Goal: Task Accomplishment & Management: Complete application form

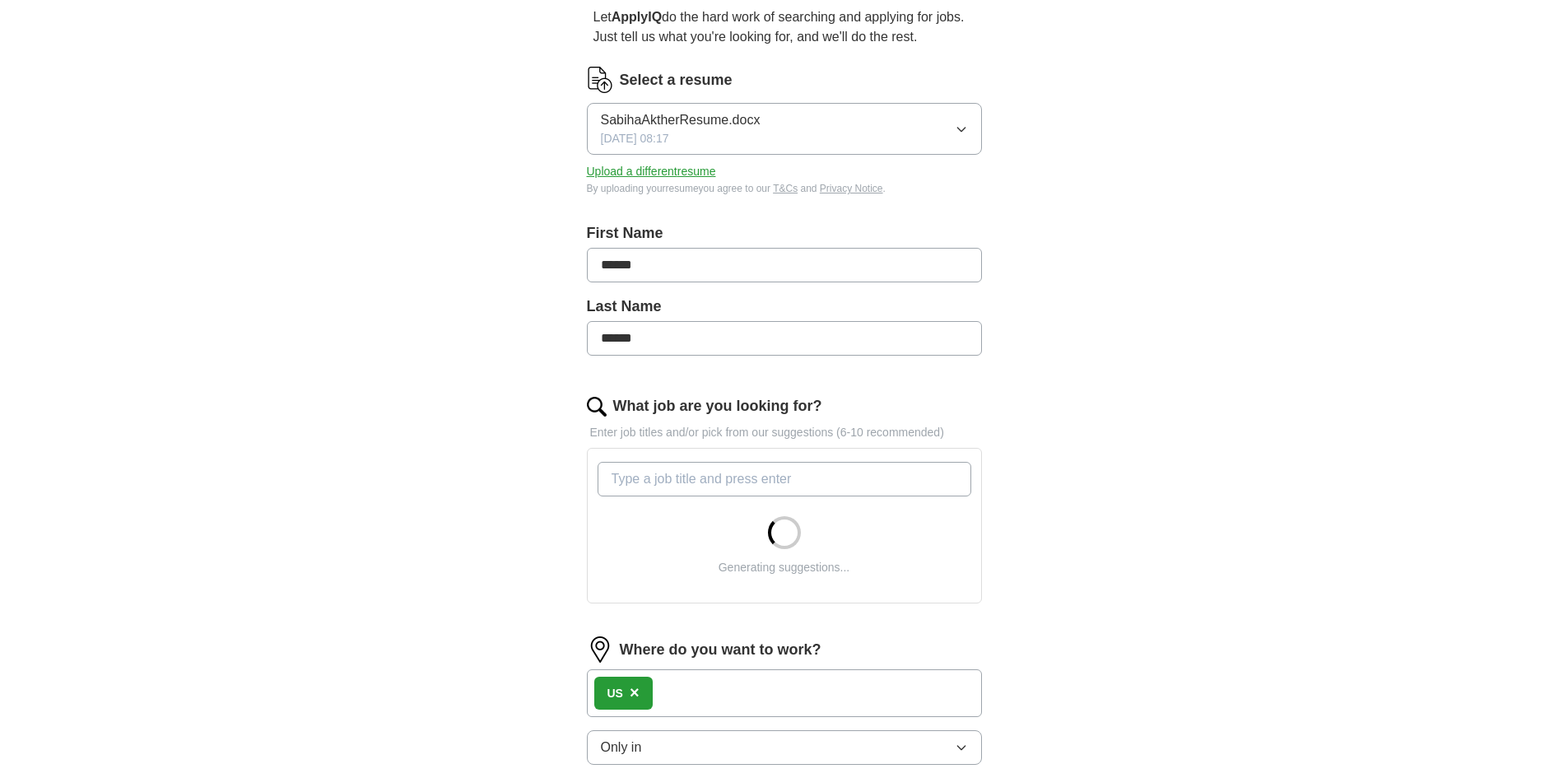
scroll to position [165, 0]
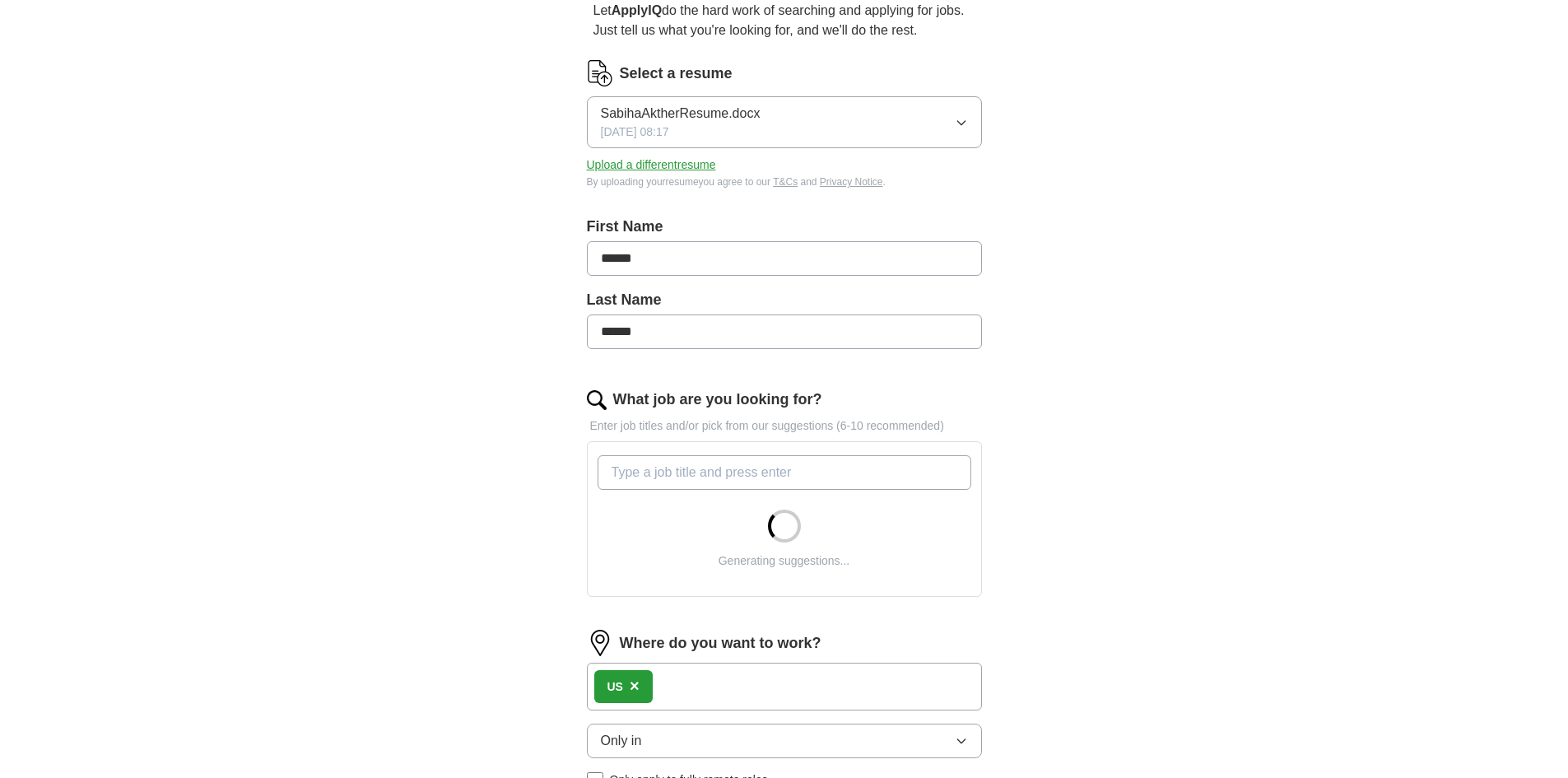
click at [716, 471] on input "What job are you looking for?" at bounding box center [784, 472] width 374 height 35
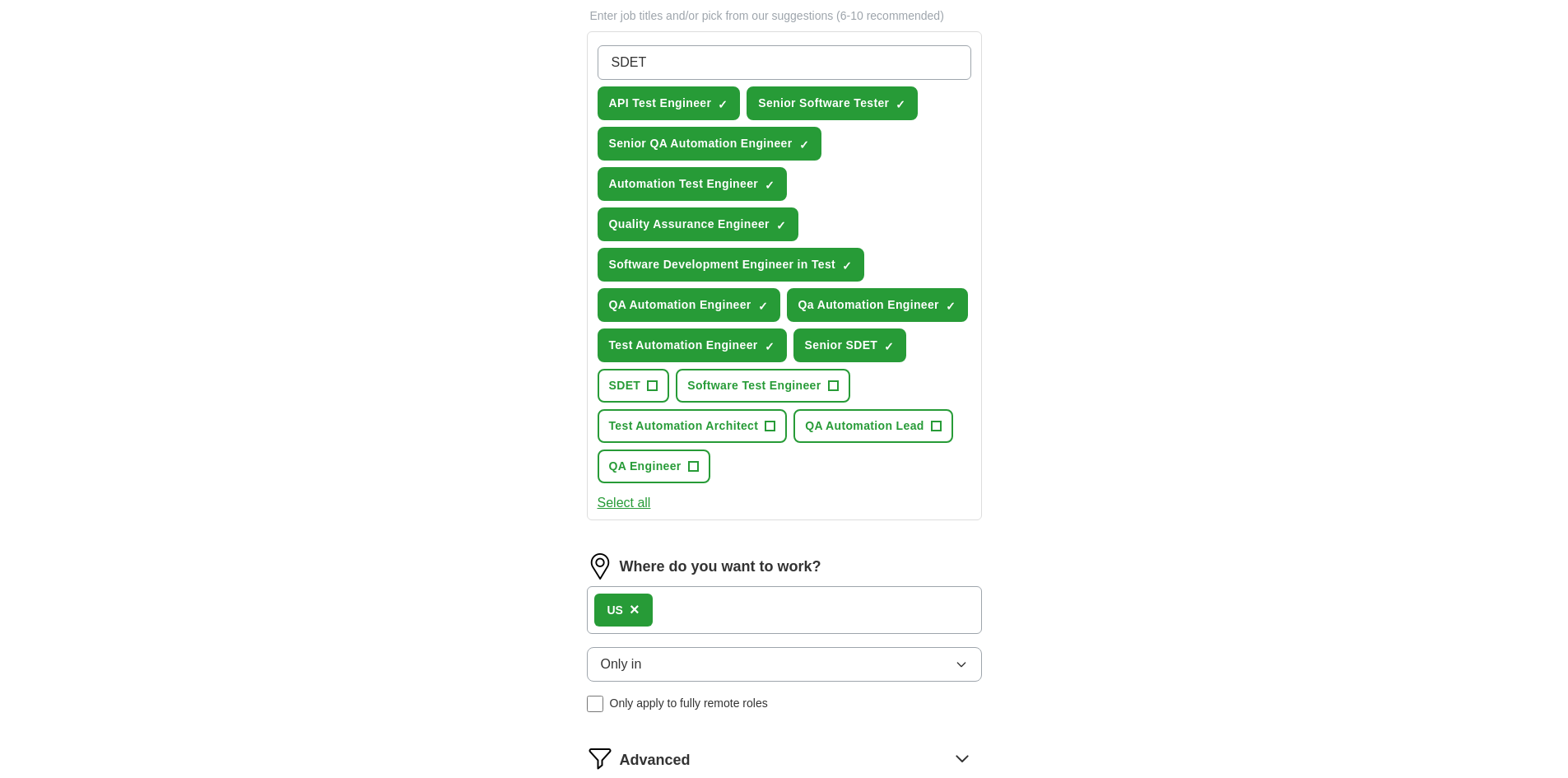
scroll to position [576, 0]
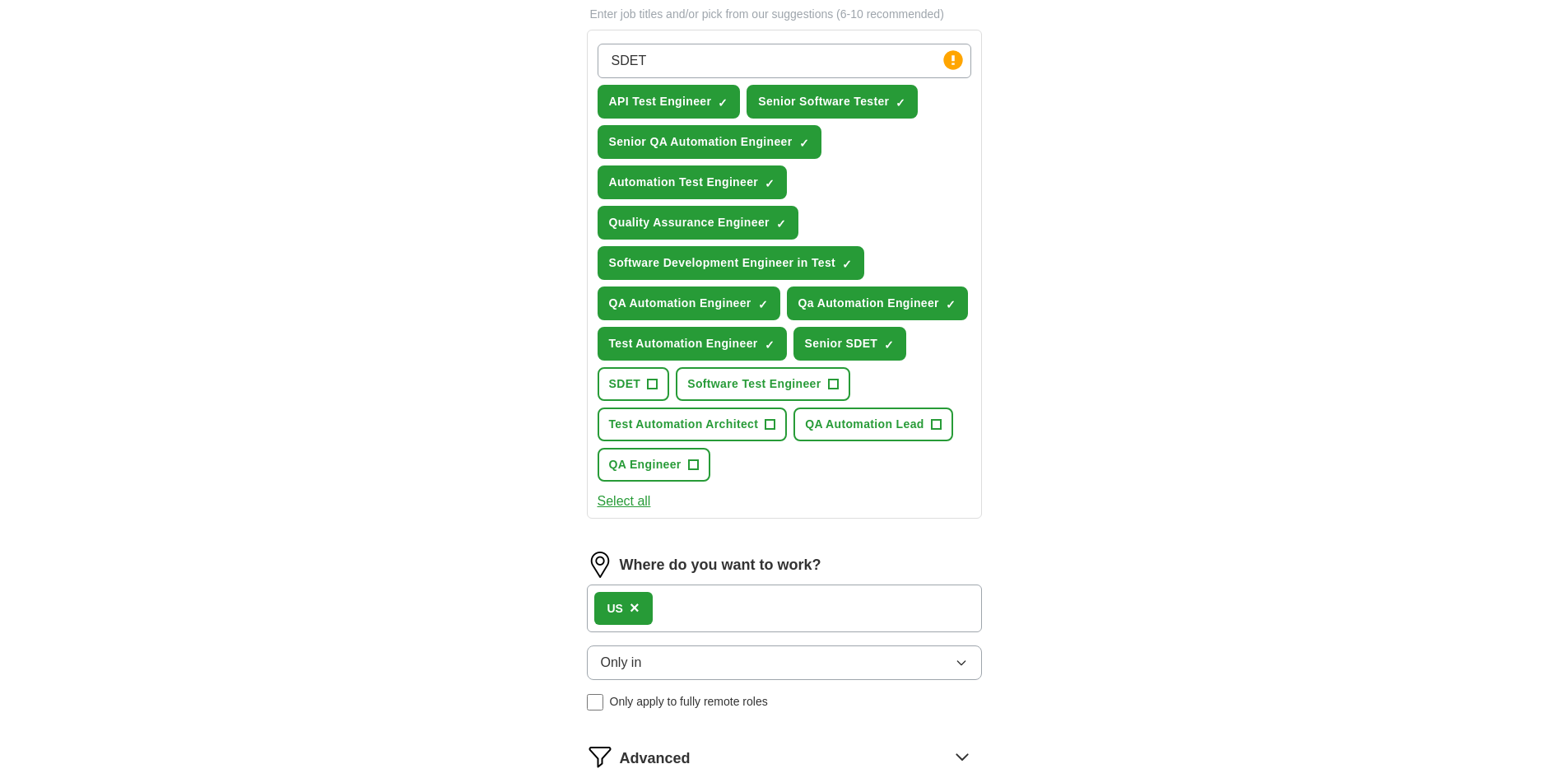
click at [645, 506] on button "Select all" at bounding box center [624, 502] width 54 height 20
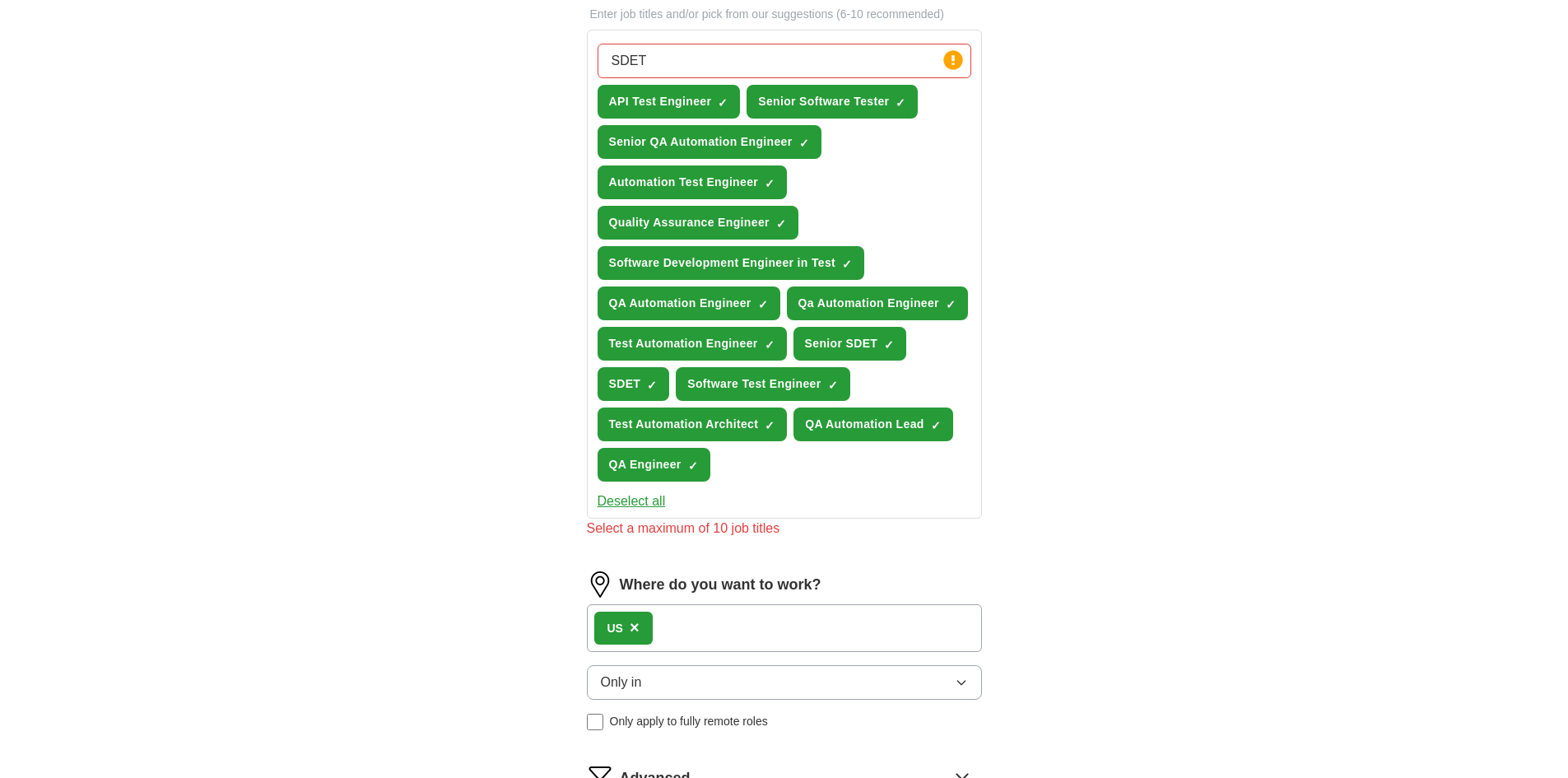
click at [674, 64] on input "SDET" at bounding box center [784, 61] width 374 height 35
type input "S"
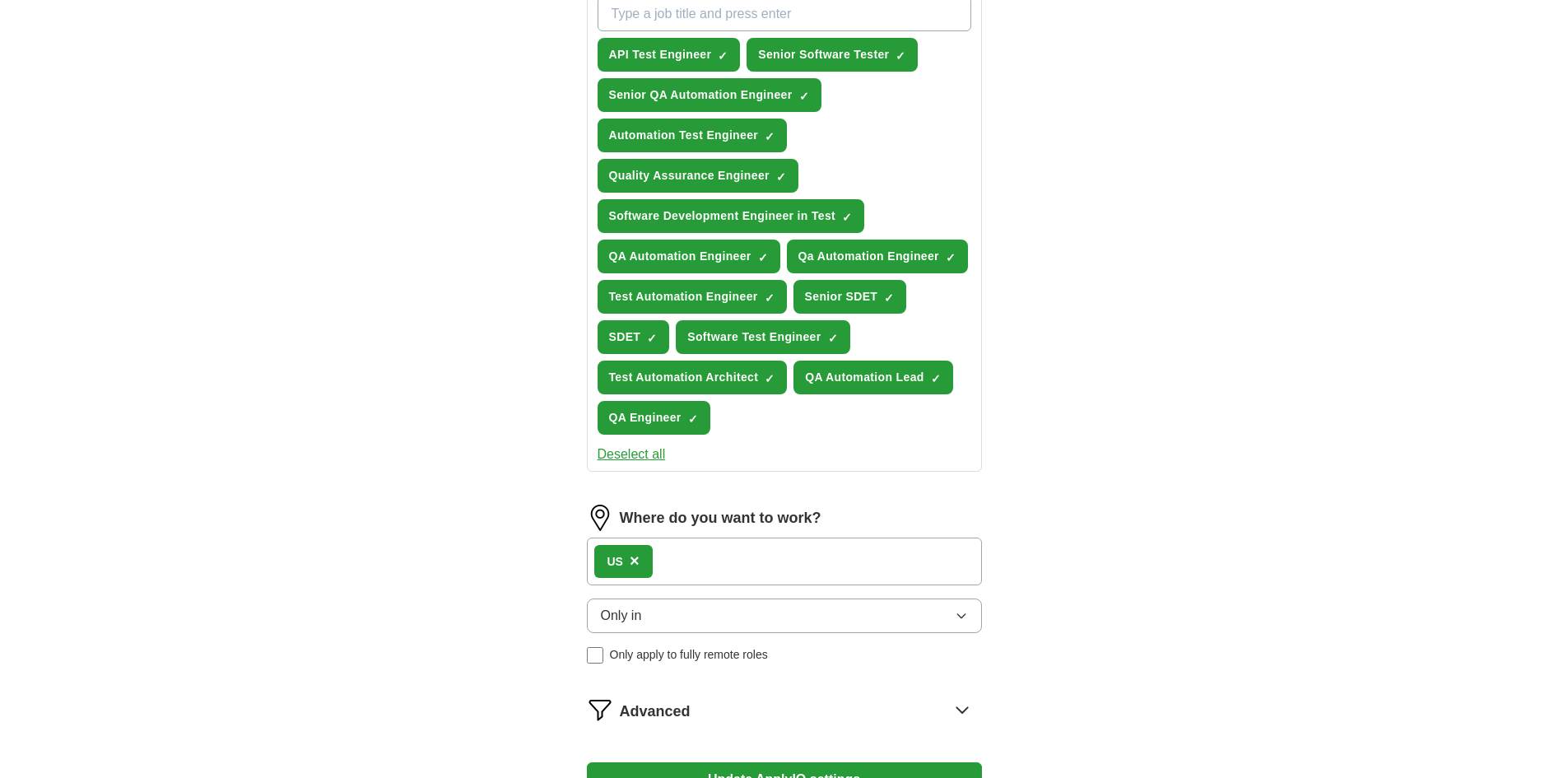
scroll to position [823, 0]
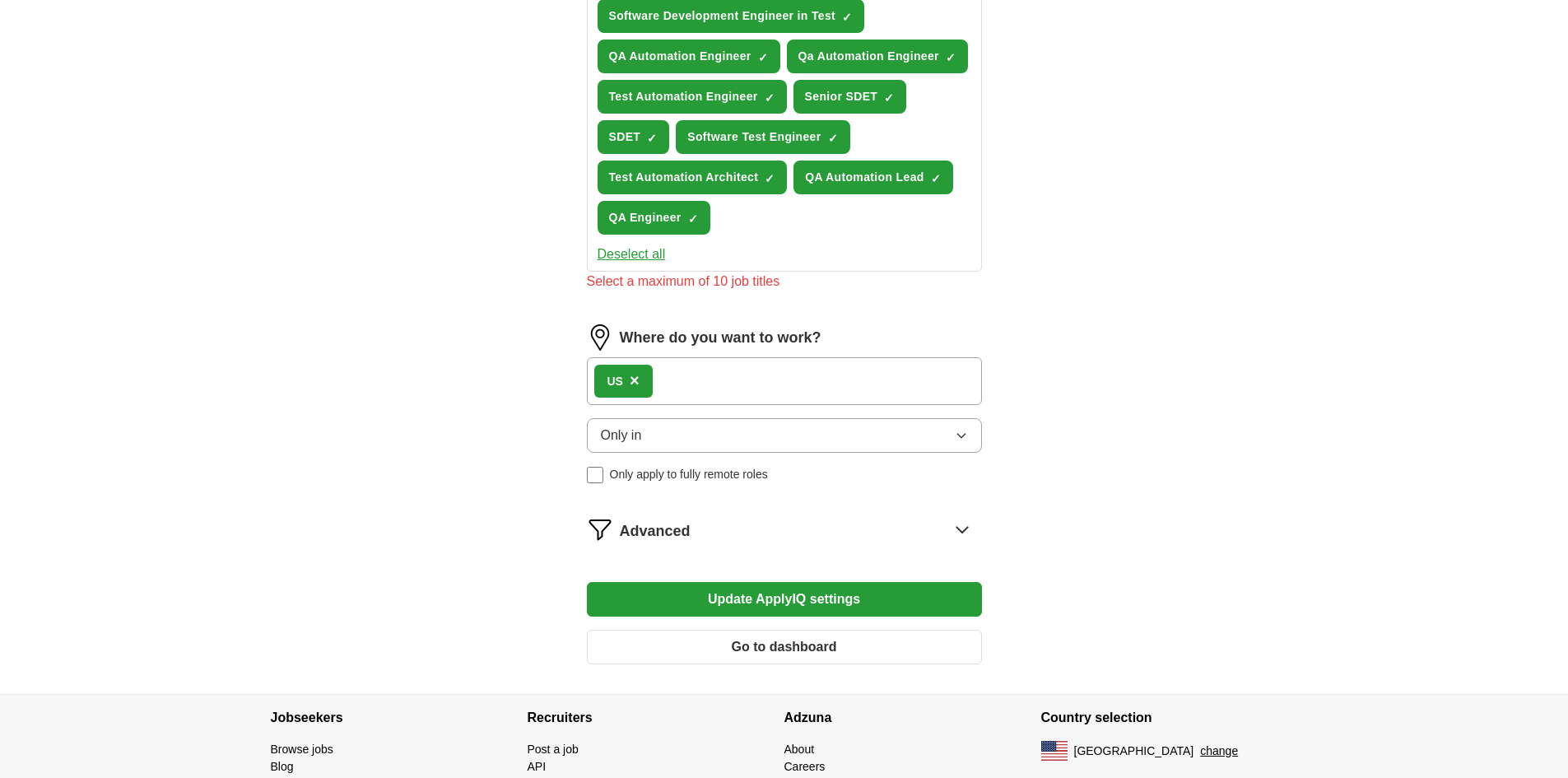
click at [598, 453] on div "Only in Only apply to fully remote roles" at bounding box center [785, 450] width 395 height 65
click at [802, 603] on button "Update ApplyIQ settings" at bounding box center [785, 599] width 395 height 35
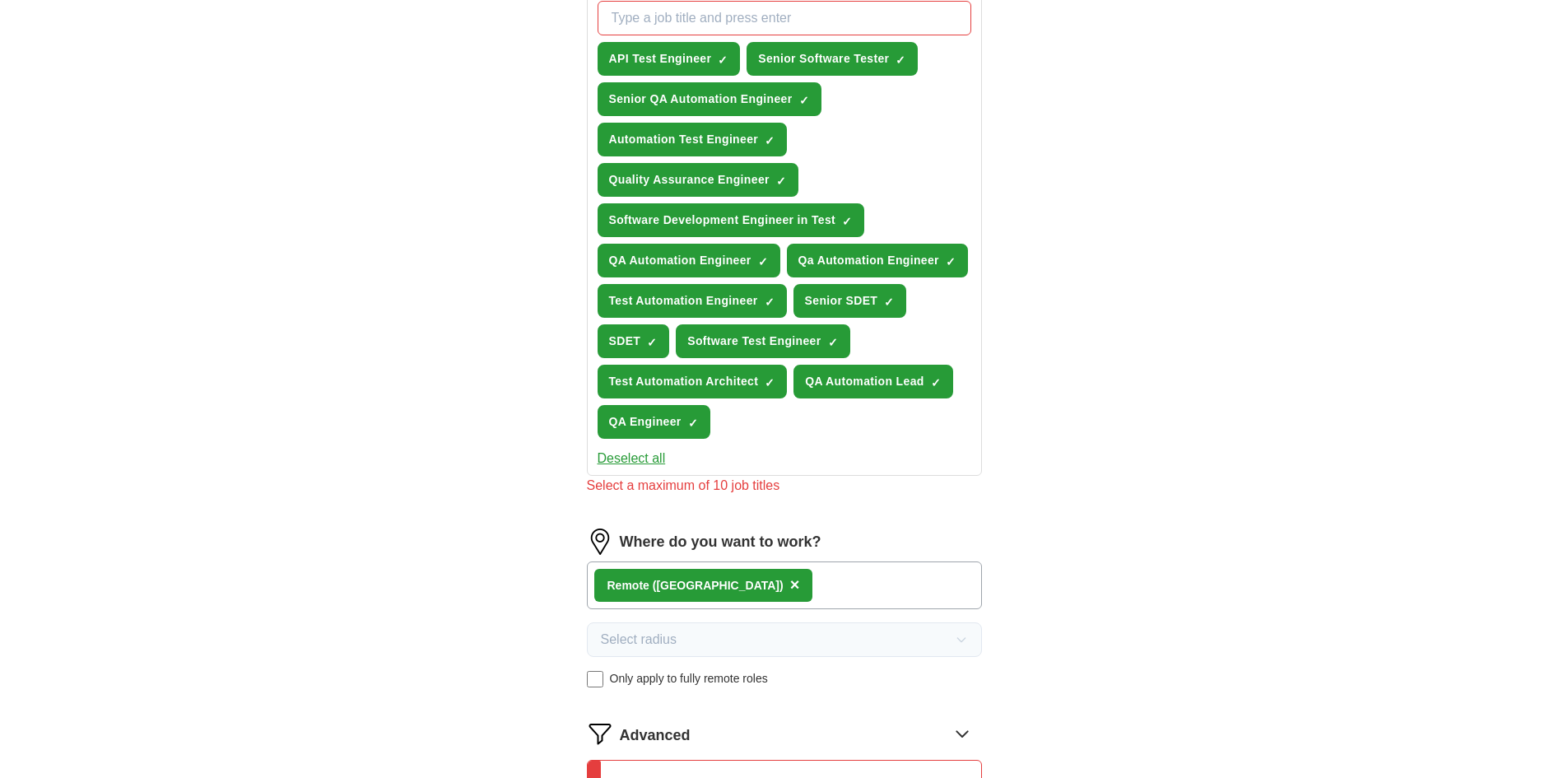
scroll to position [576, 0]
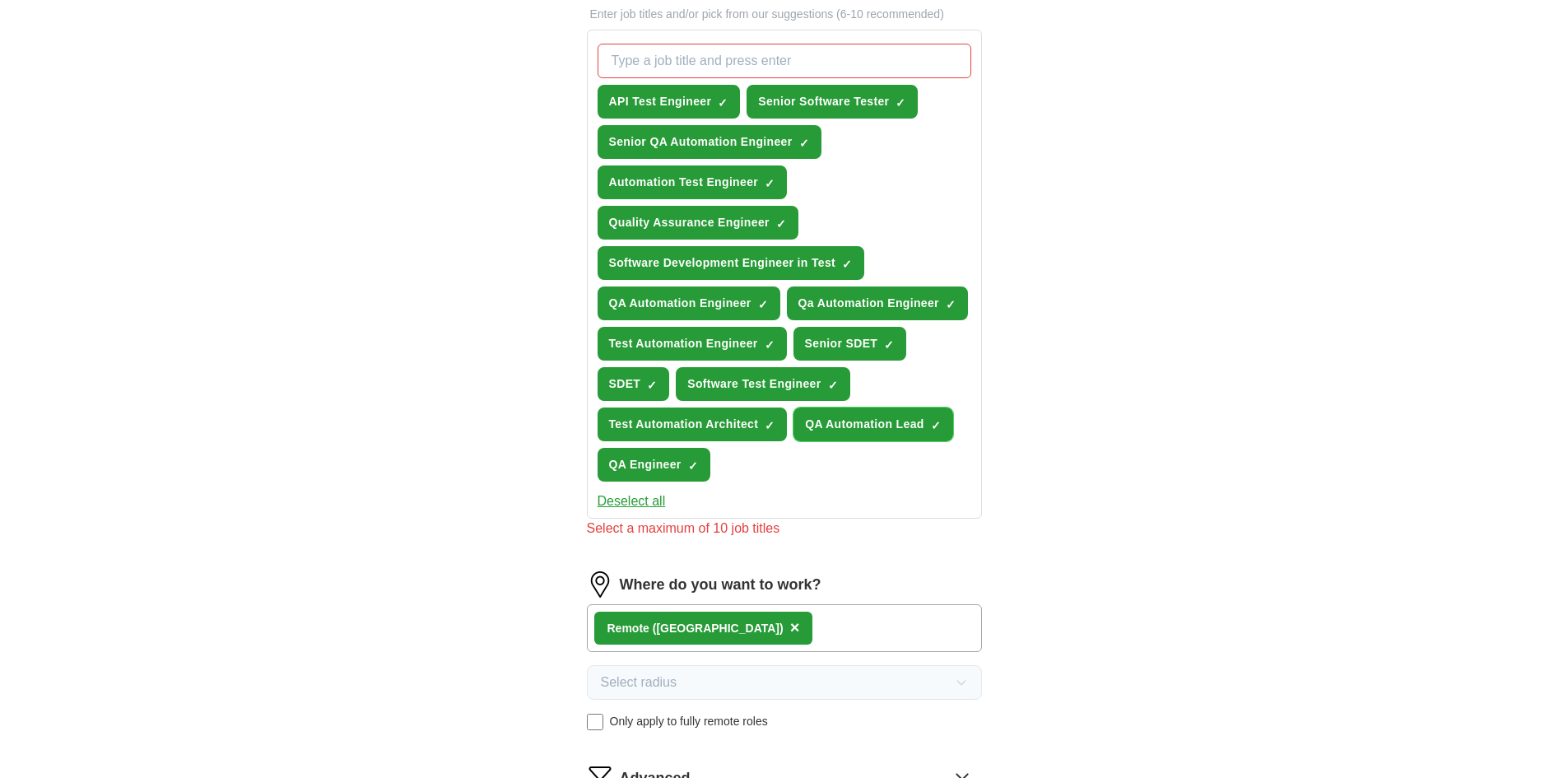
click at [0, 0] on span "×" at bounding box center [0, 0] width 0 height 0
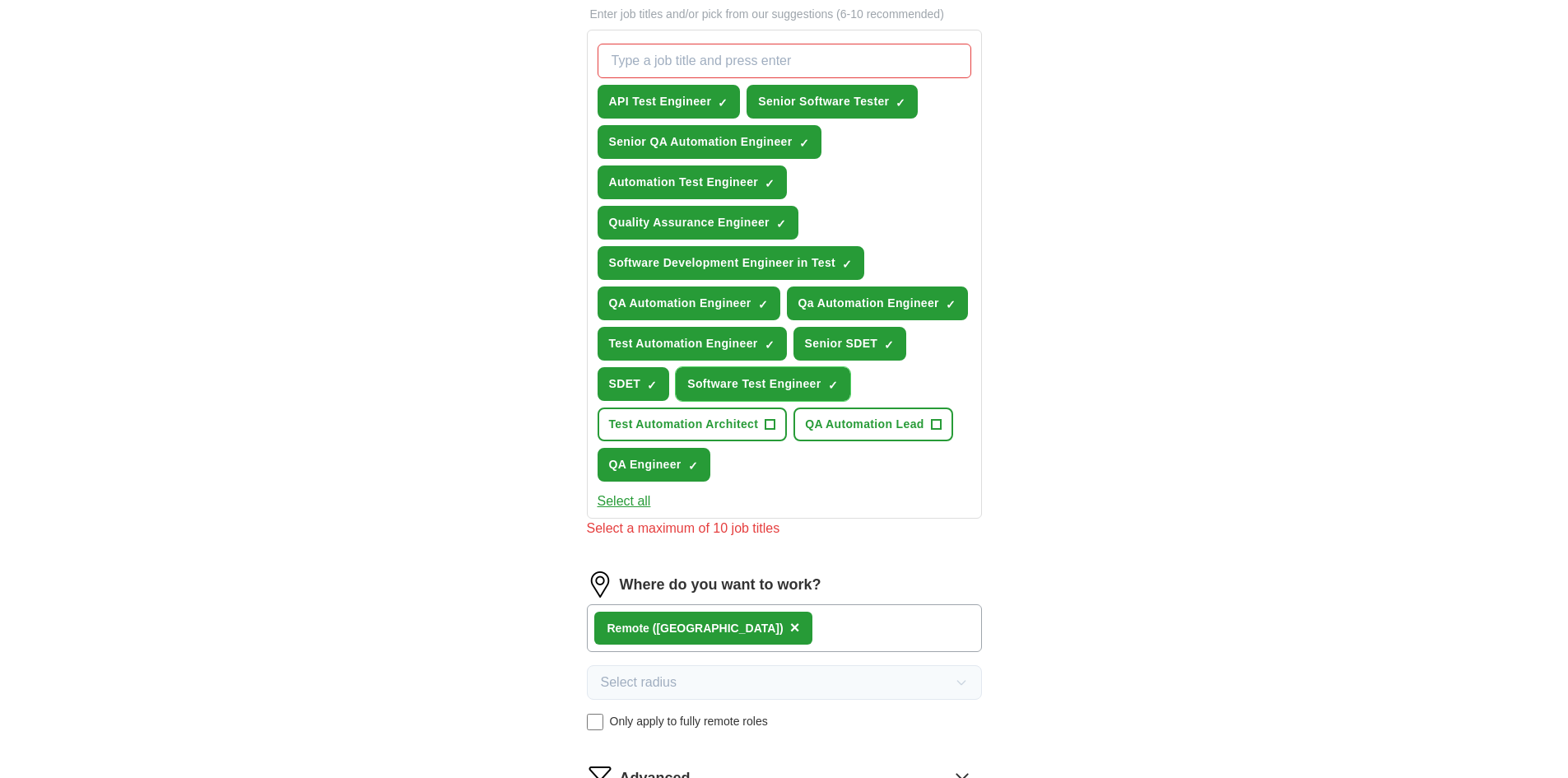
click at [0, 0] on span "×" at bounding box center [0, 0] width 0 height 0
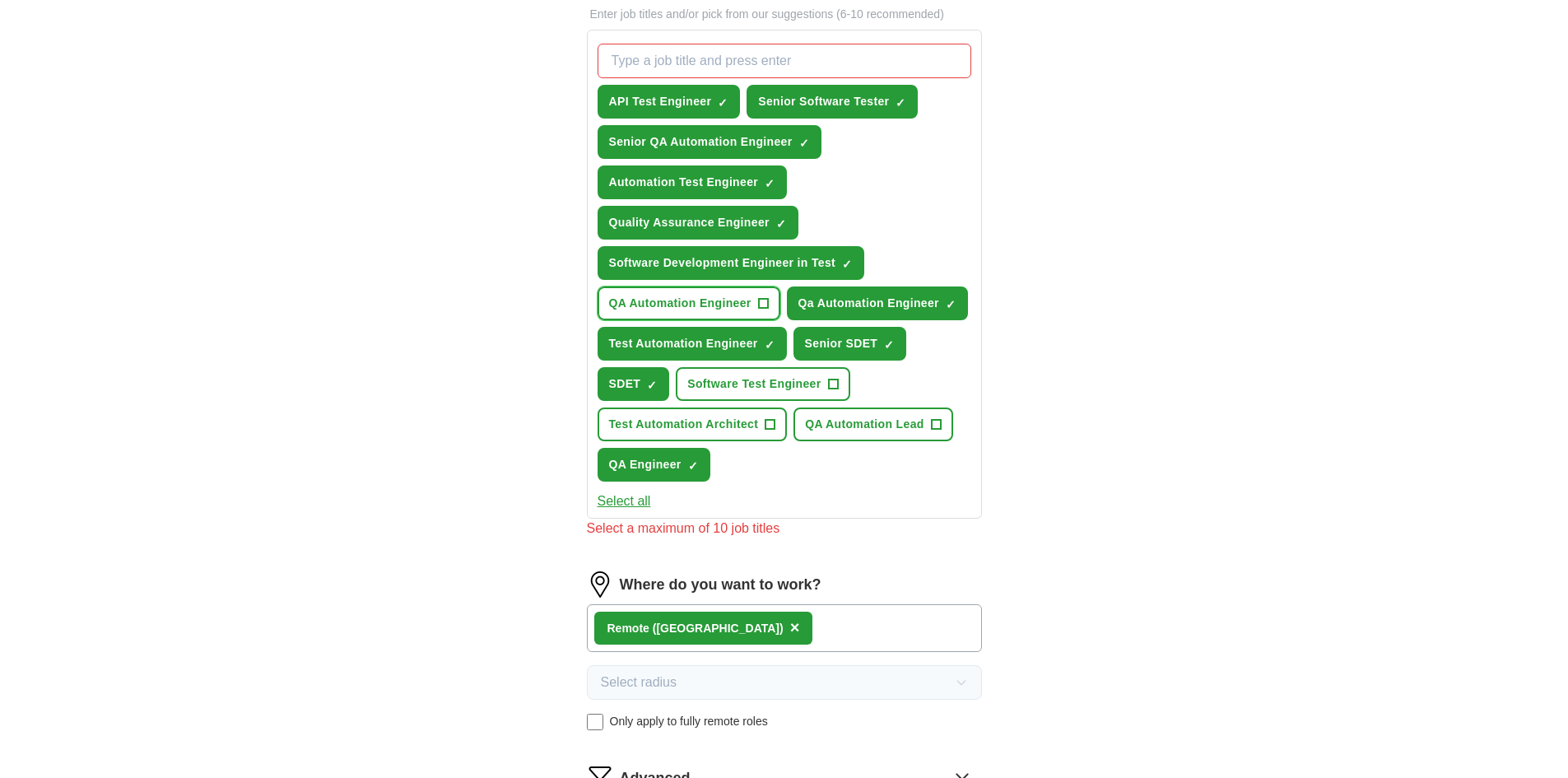
click at [764, 302] on span "+" at bounding box center [763, 303] width 10 height 13
click at [0, 0] on span "×" at bounding box center [0, 0] width 0 height 0
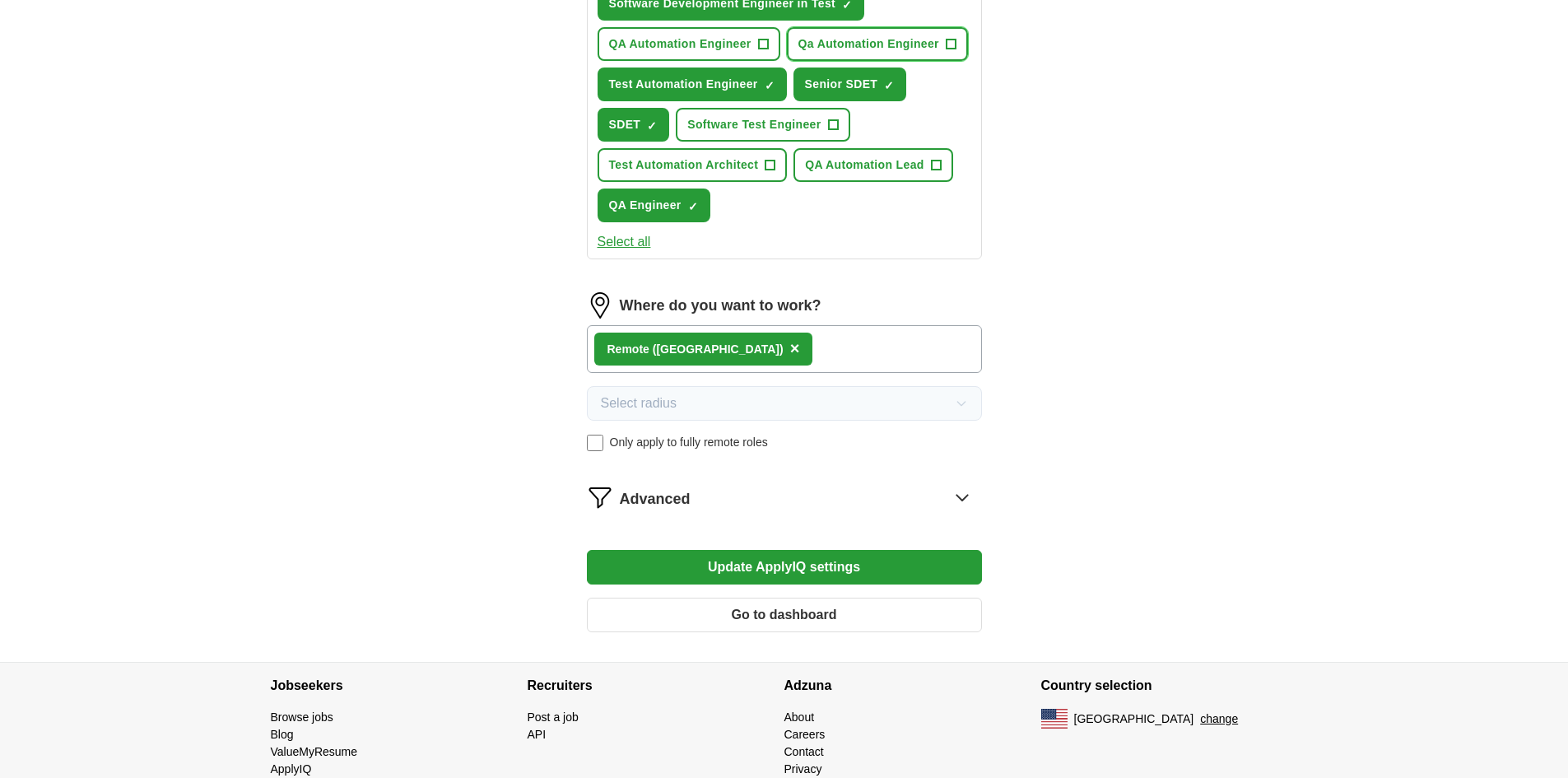
scroll to position [885, 0]
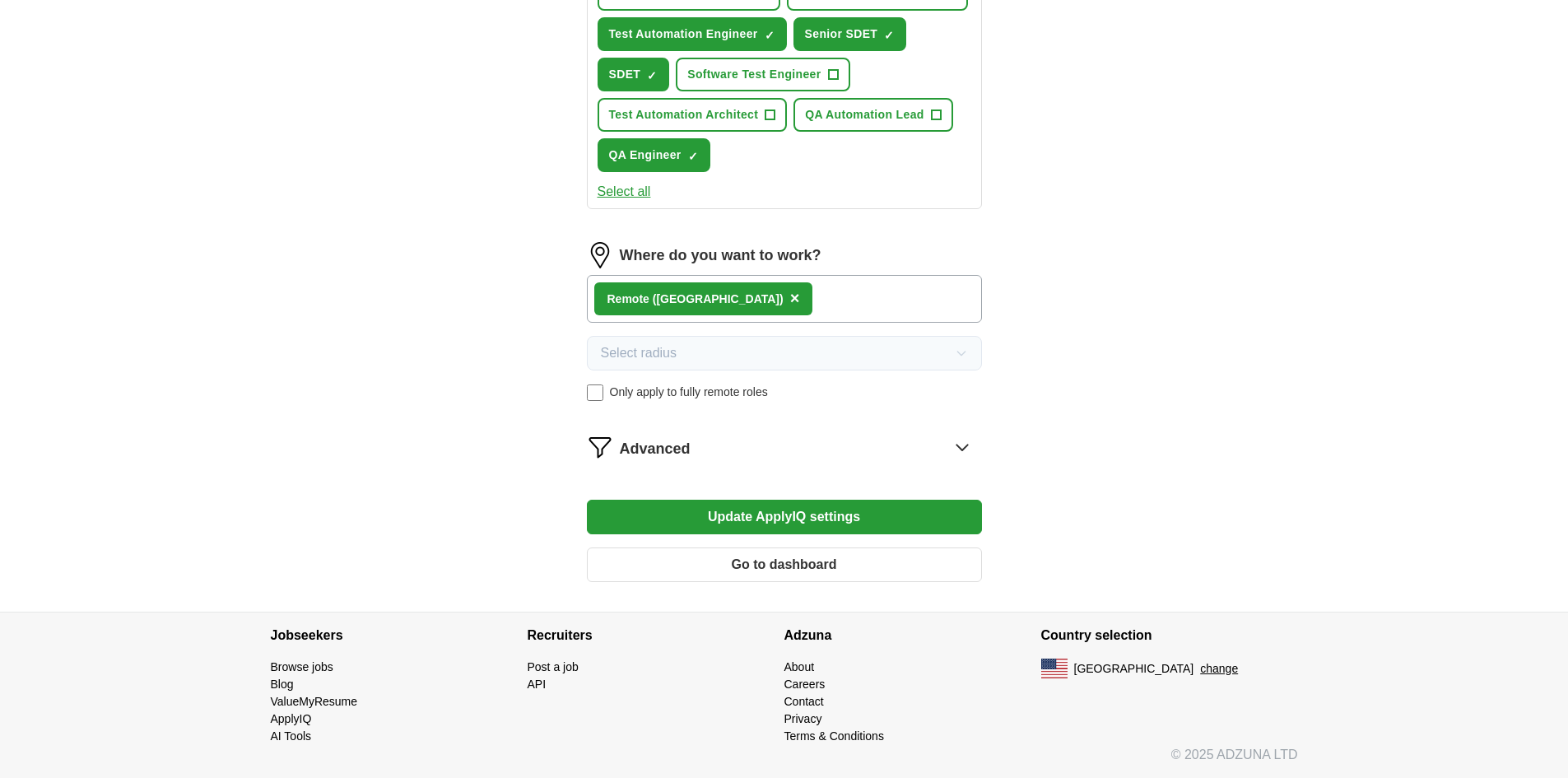
click at [729, 510] on button "Update ApplyIQ settings" at bounding box center [785, 517] width 395 height 35
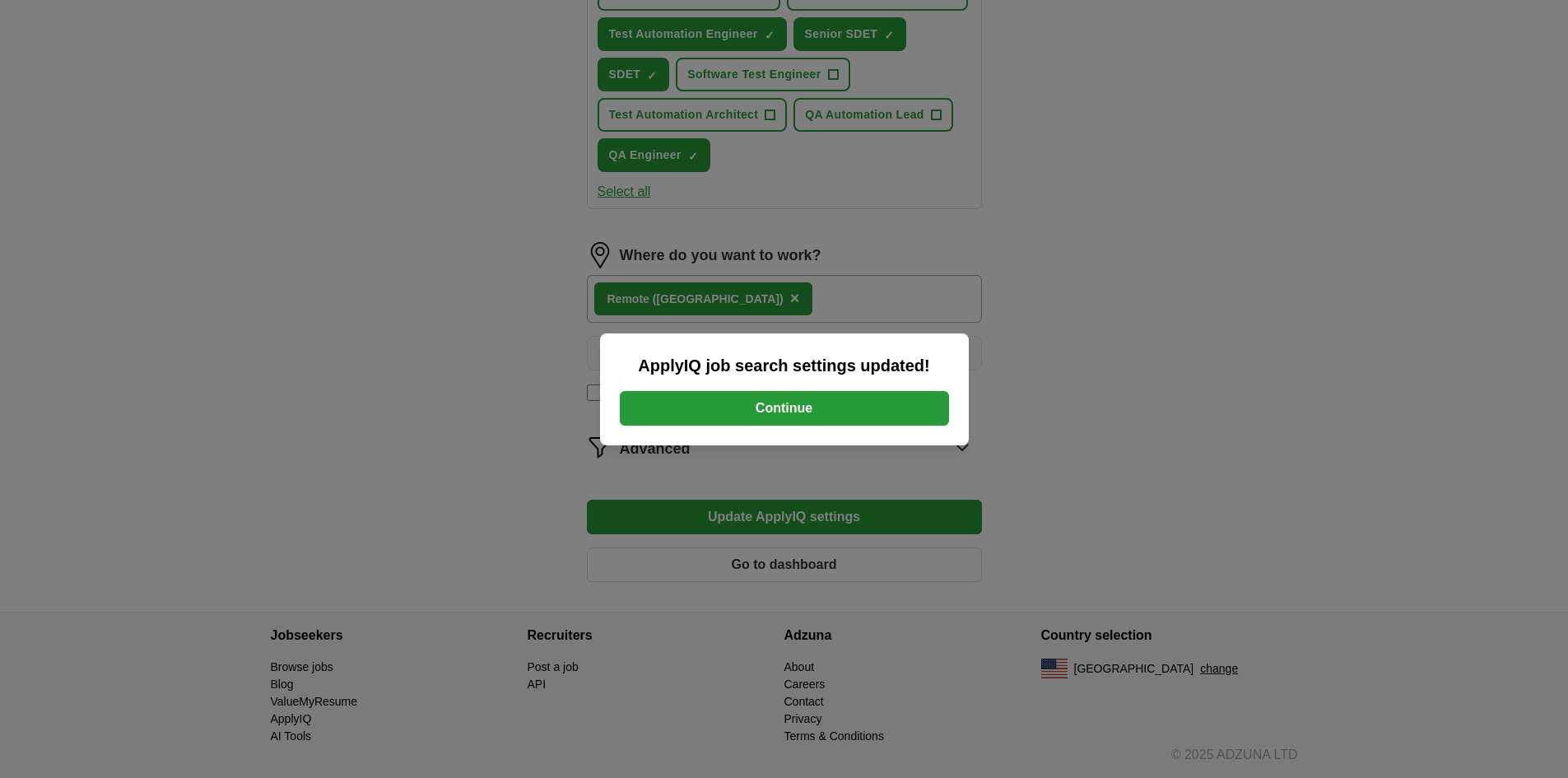
click at [773, 405] on button "Continue" at bounding box center [784, 407] width 329 height 35
